Goal: Find specific page/section: Find specific page/section

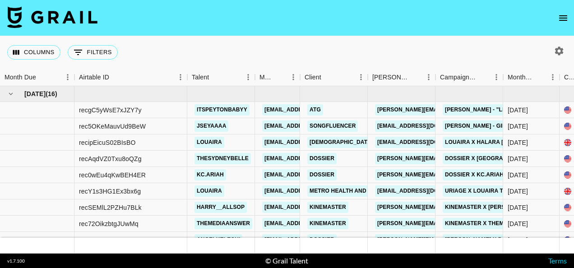
click at [565, 18] on icon "open drawer" at bounding box center [564, 17] width 8 height 5
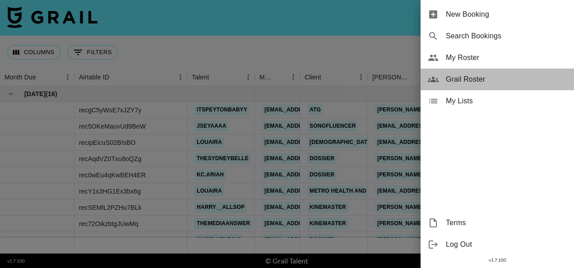
click at [474, 80] on span "Grail Roster" at bounding box center [506, 79] width 121 height 11
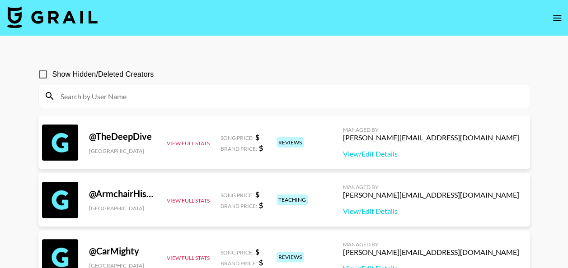
click at [44, 74] on input "Show Hidden/Deleted Creators" at bounding box center [42, 74] width 19 height 19
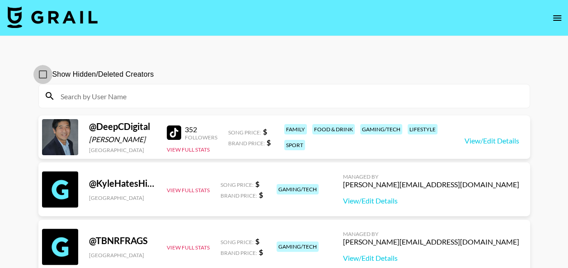
click at [44, 74] on input "Show Hidden/Deleted Creators" at bounding box center [42, 74] width 19 height 19
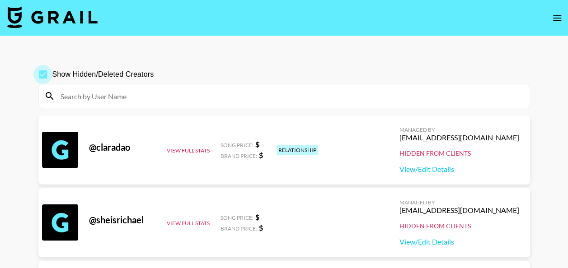
click at [44, 74] on input "Show Hidden/Deleted Creators" at bounding box center [42, 74] width 19 height 19
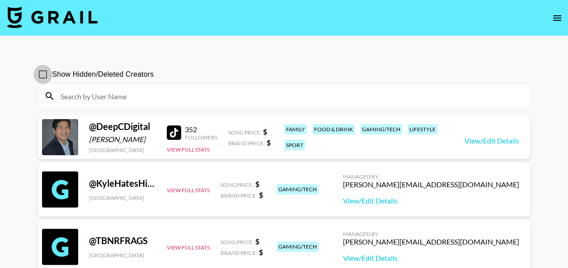
click at [44, 74] on input "Show Hidden/Deleted Creators" at bounding box center [42, 74] width 19 height 19
checkbox input "true"
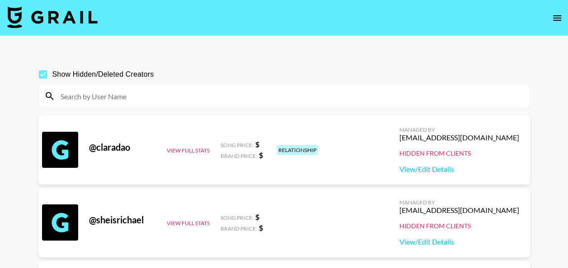
click at [110, 98] on input at bounding box center [289, 96] width 469 height 14
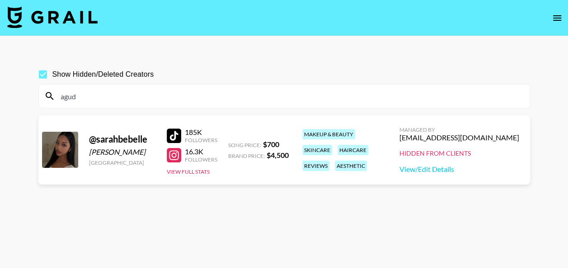
type input "agud"
